Goal: Task Accomplishment & Management: Manage account settings

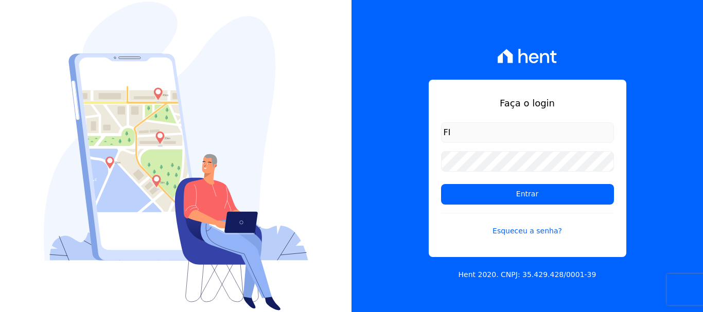
type input "financ.junco@gmail.com"
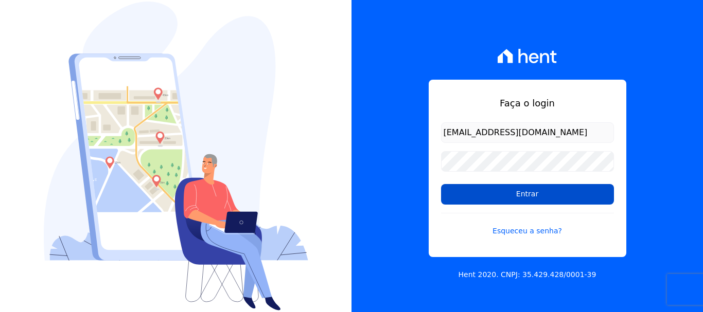
click at [535, 195] on input "Entrar" at bounding box center [527, 194] width 173 height 21
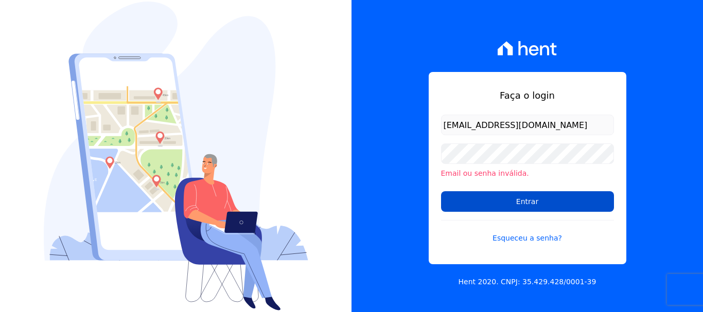
click at [524, 202] on input "Entrar" at bounding box center [527, 201] width 173 height 21
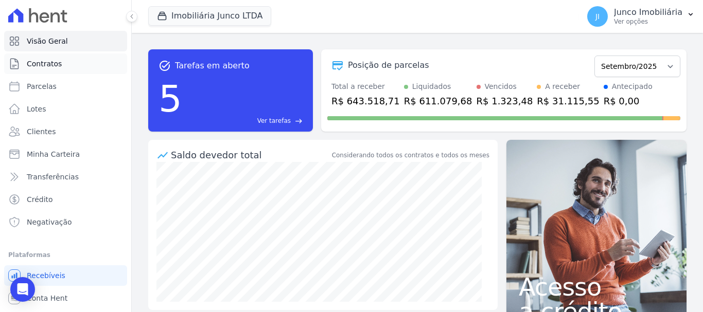
click at [43, 61] on span "Contratos" at bounding box center [44, 64] width 35 height 10
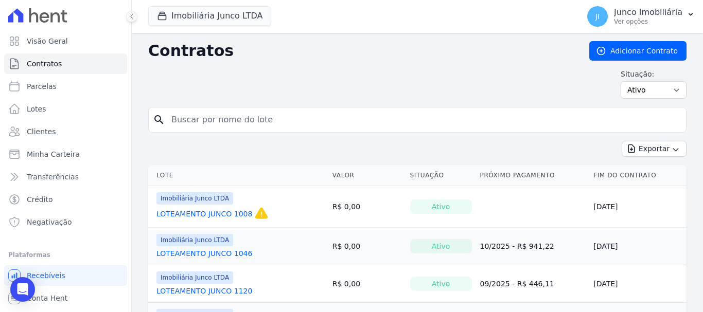
click at [192, 118] on input "search" at bounding box center [423, 120] width 517 height 21
type input "413"
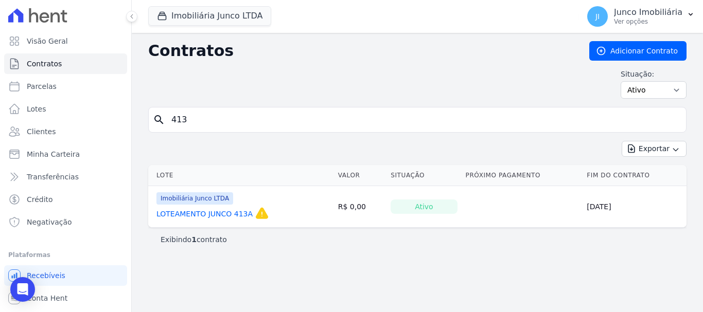
click at [209, 214] on link "LOTEAMENTO JUNCO 413A" at bounding box center [204, 214] width 96 height 10
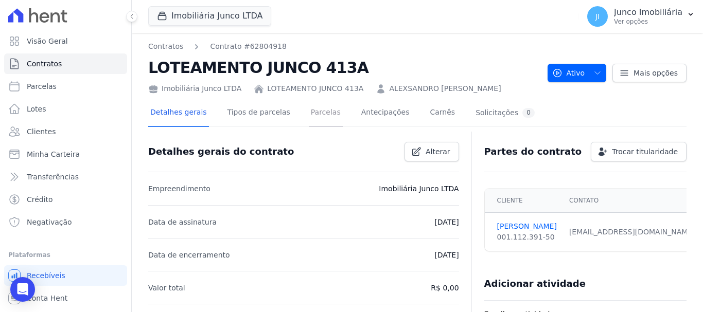
click at [314, 116] on link "Parcelas" at bounding box center [326, 113] width 34 height 27
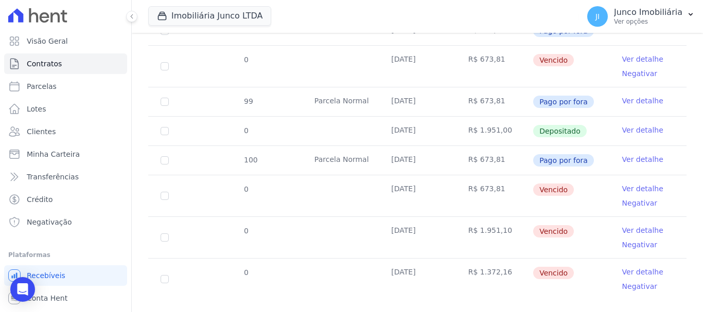
scroll to position [487, 0]
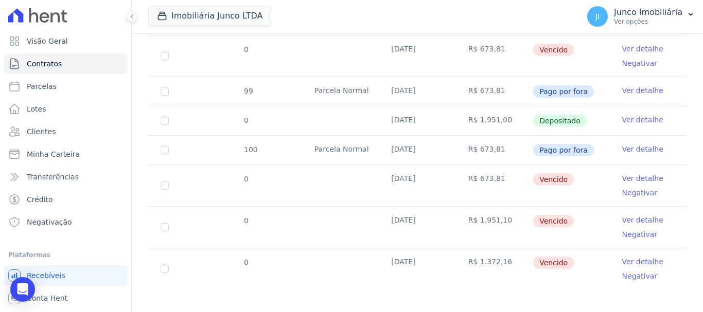
click at [635, 215] on link "Ver detalhe" at bounding box center [642, 220] width 41 height 10
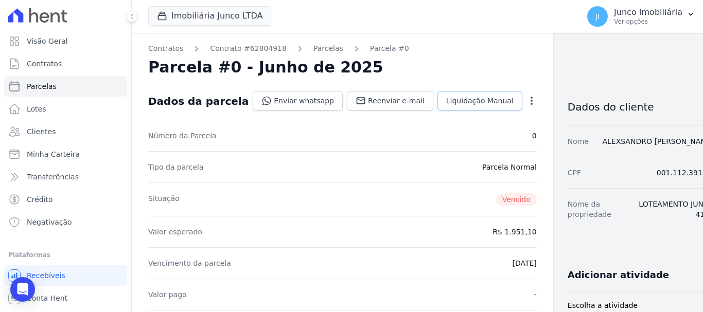
click at [464, 98] on span "Liquidação Manual" at bounding box center [479, 101] width 67 height 10
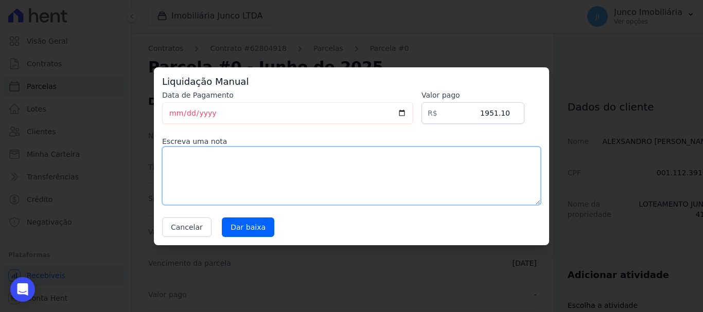
click at [232, 167] on textarea at bounding box center [351, 176] width 379 height 59
drag, startPoint x: 249, startPoint y: 163, endPoint x: 84, endPoint y: 136, distance: 166.8
click at [84, 136] on div "Liquidação Manual Data de Pagamento [DATE] [GEOGRAPHIC_DATA] R$ 1951.10 Escreva…" at bounding box center [351, 156] width 703 height 312
type textarea "BOLETO CANCELADO"
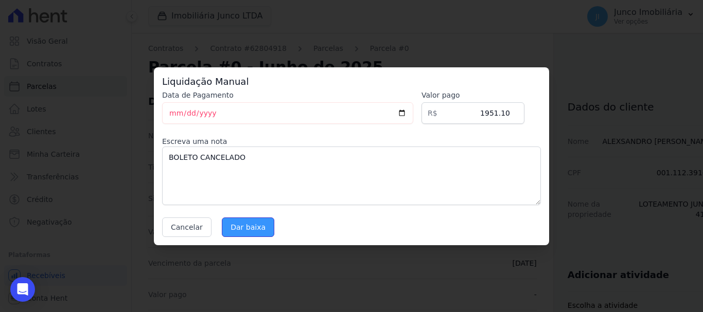
click at [231, 223] on input "Dar baixa" at bounding box center [248, 228] width 52 height 20
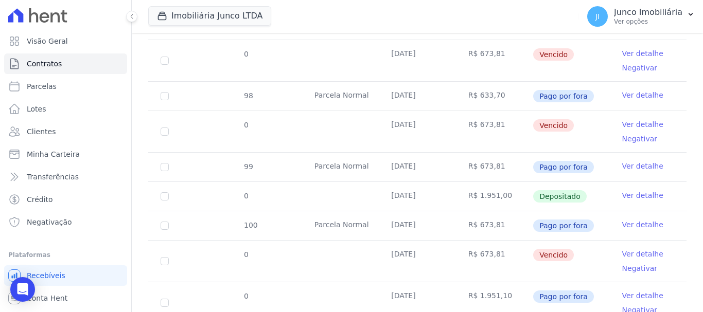
scroll to position [487, 0]
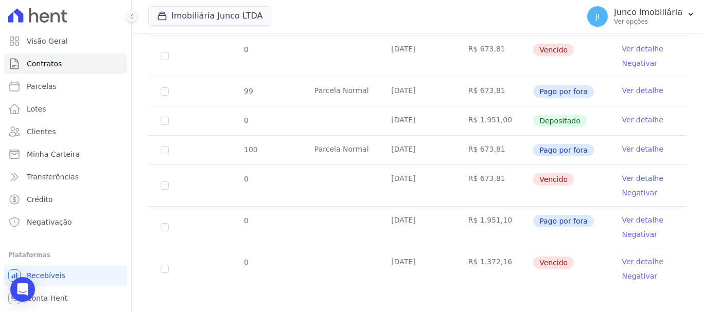
click at [643, 257] on link "Ver detalhe" at bounding box center [642, 262] width 41 height 10
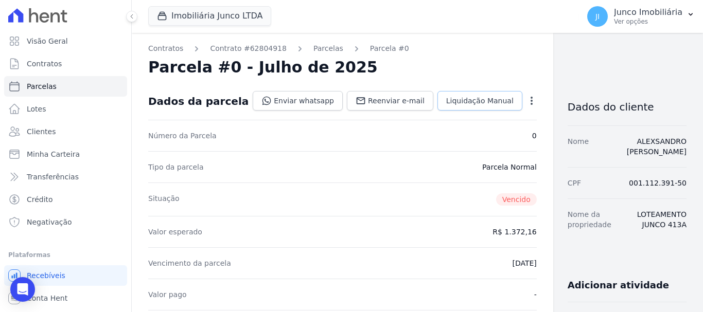
click at [453, 99] on span "Liquidação Manual" at bounding box center [479, 101] width 67 height 10
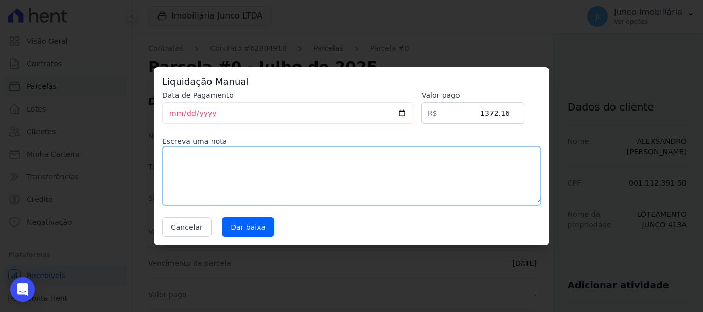
click at [236, 163] on textarea at bounding box center [351, 176] width 379 height 59
drag, startPoint x: 478, startPoint y: 113, endPoint x: 607, endPoint y: 130, distance: 129.8
click at [607, 130] on div "Liquidação Manual Data de Pagamento 2025-09-08 Valor pago R$ 1372.16 Escreva um…" at bounding box center [351, 156] width 703 height 312
drag, startPoint x: 199, startPoint y: 153, endPoint x: 200, endPoint y: 170, distance: 17.5
click at [198, 159] on textarea at bounding box center [351, 176] width 379 height 59
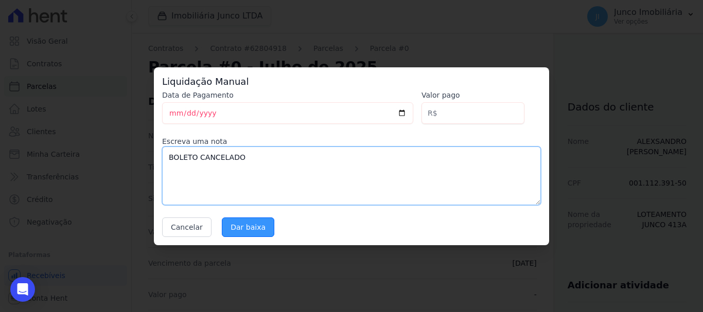
type textarea "BOLETO CANCELADO"
click at [245, 227] on input "Dar baixa" at bounding box center [248, 228] width 52 height 20
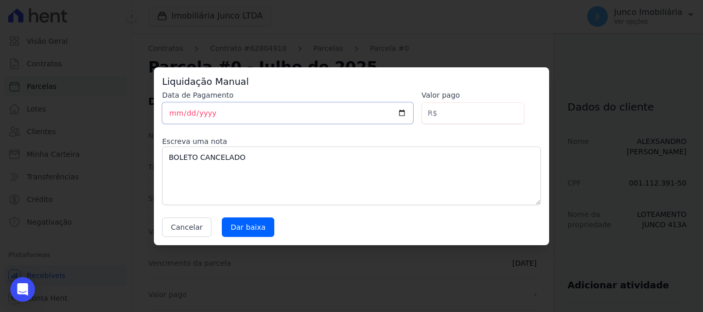
click at [235, 109] on input "2025-09-08" at bounding box center [287, 113] width 251 height 22
click at [184, 224] on button "Cancelar" at bounding box center [186, 228] width 49 height 20
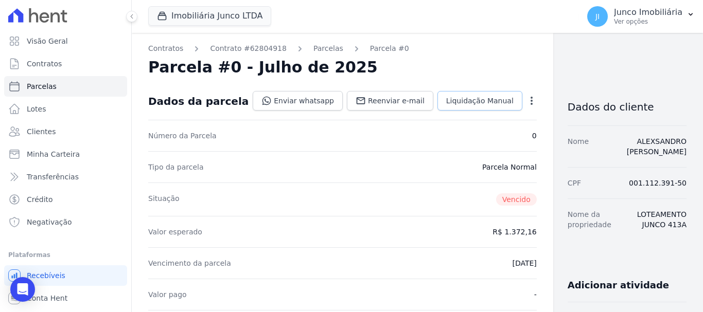
click at [455, 106] on span "Liquidação Manual" at bounding box center [479, 101] width 67 height 10
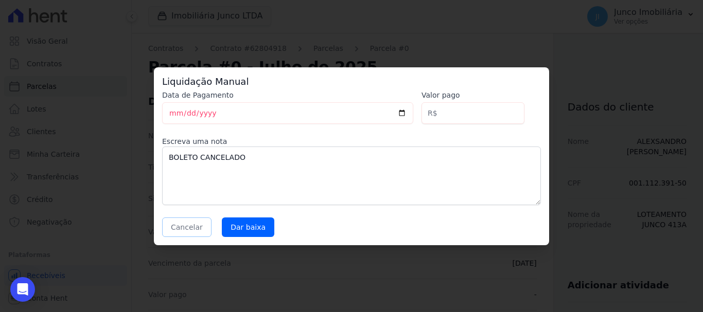
click at [182, 223] on button "Cancelar" at bounding box center [186, 228] width 49 height 20
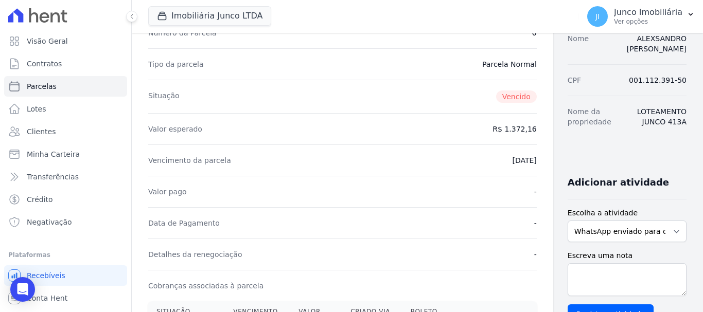
scroll to position [257, 0]
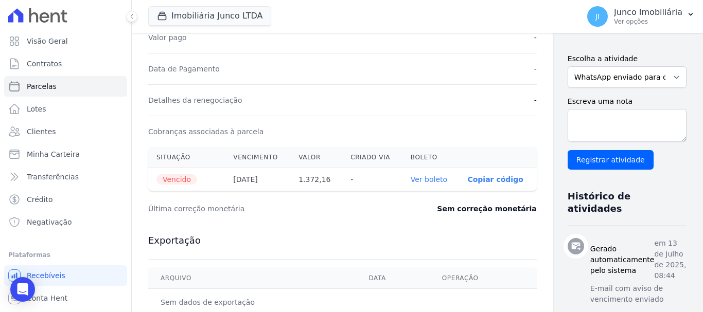
click at [411, 180] on link "Ver boleto" at bounding box center [429, 179] width 37 height 8
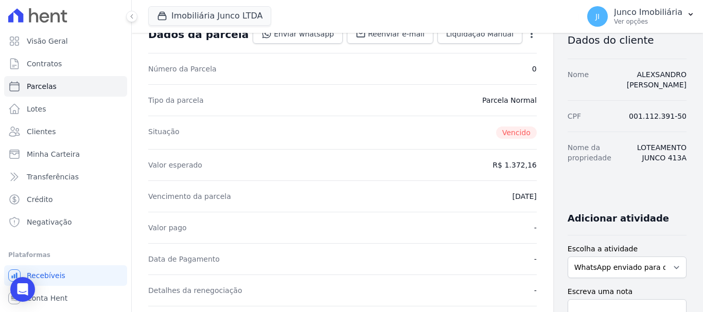
scroll to position [0, 0]
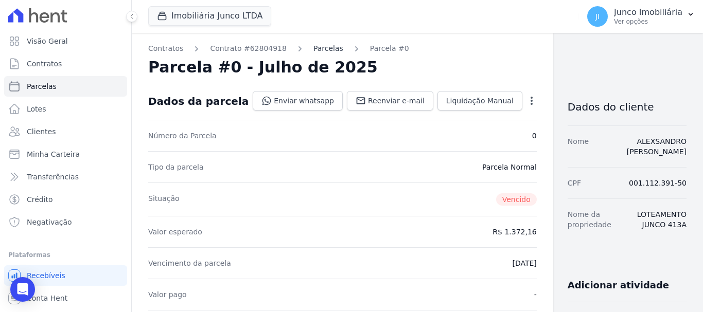
click at [318, 49] on link "Parcelas" at bounding box center [328, 48] width 30 height 11
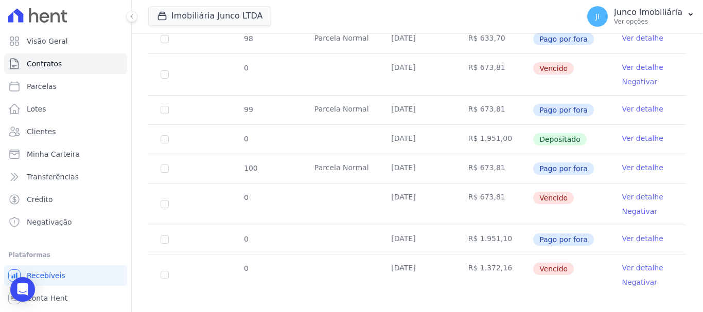
scroll to position [475, 0]
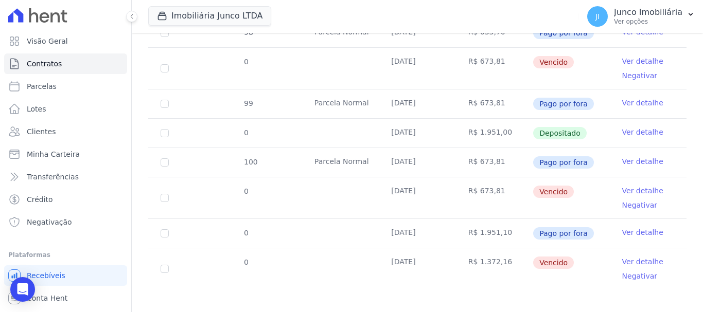
click at [627, 257] on link "Ver detalhe" at bounding box center [642, 262] width 41 height 10
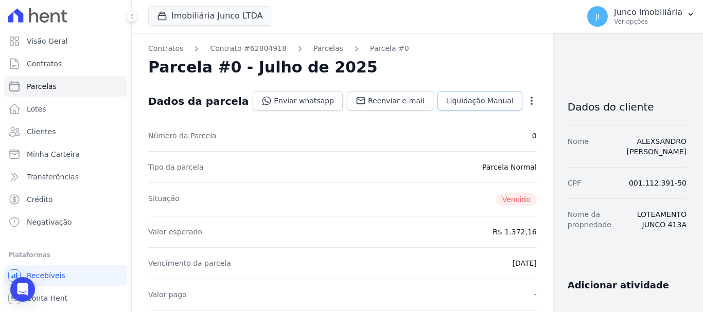
click at [453, 104] on span "Liquidação Manual" at bounding box center [479, 101] width 67 height 10
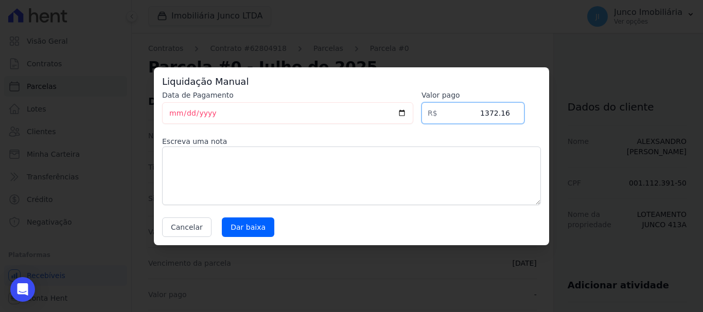
drag, startPoint x: 483, startPoint y: 116, endPoint x: 554, endPoint y: 128, distance: 71.9
click at [554, 128] on div "Liquidação Manual Data de Pagamento 2025-09-08 Valor pago R$ 1372.16 Escreva um…" at bounding box center [351, 156] width 703 height 312
type input "1.00"
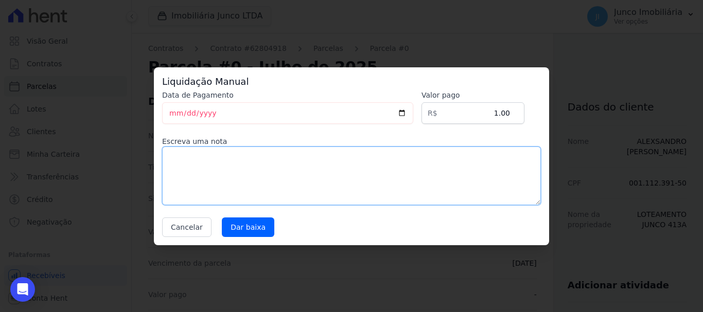
click at [355, 183] on textarea at bounding box center [351, 176] width 379 height 59
paste textarea "BOLETO CANCELADO"
type textarea "BOLETO CANCELADO"
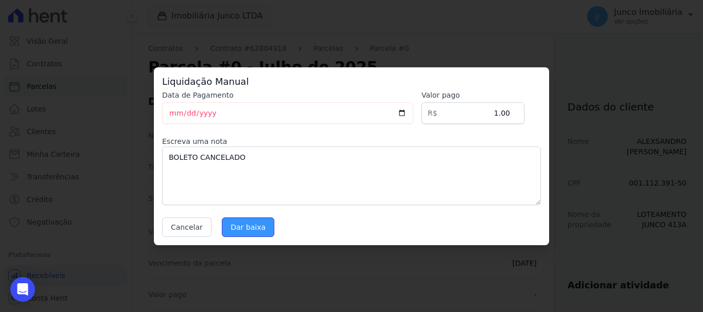
click at [250, 232] on input "Dar baixa" at bounding box center [248, 228] width 52 height 20
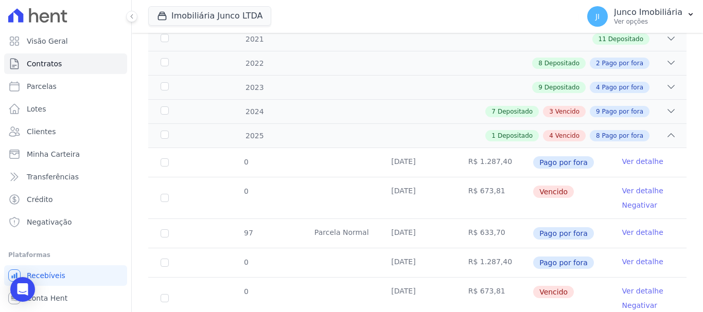
scroll to position [154, 0]
